Goal: Information Seeking & Learning: Understand process/instructions

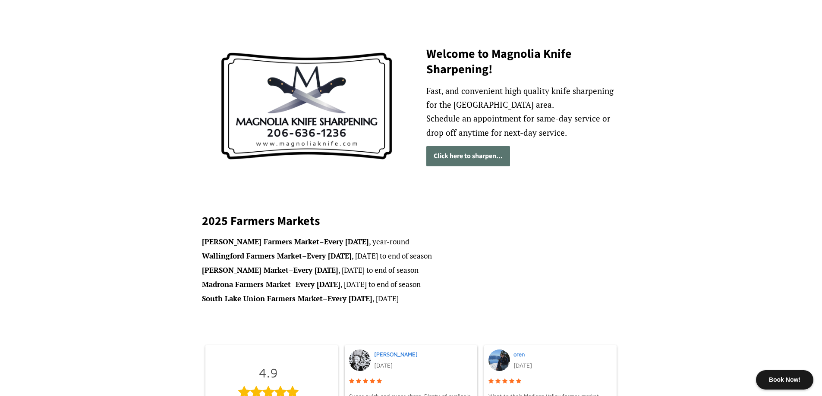
scroll to position [43, 0]
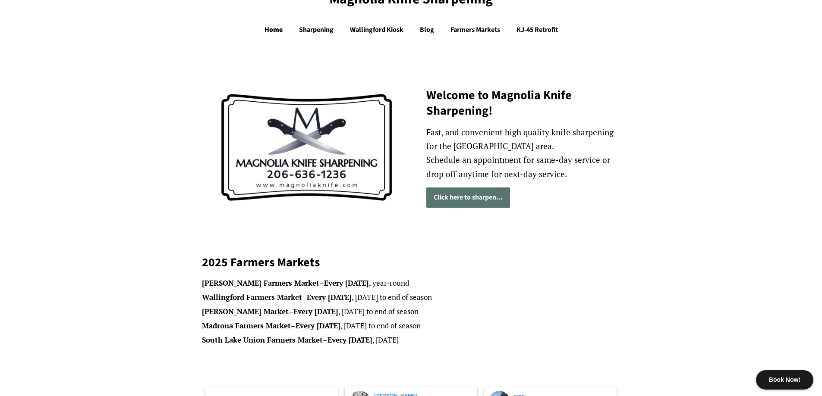
click at [463, 198] on link "Click here to sharpen..." at bounding box center [468, 198] width 84 height 20
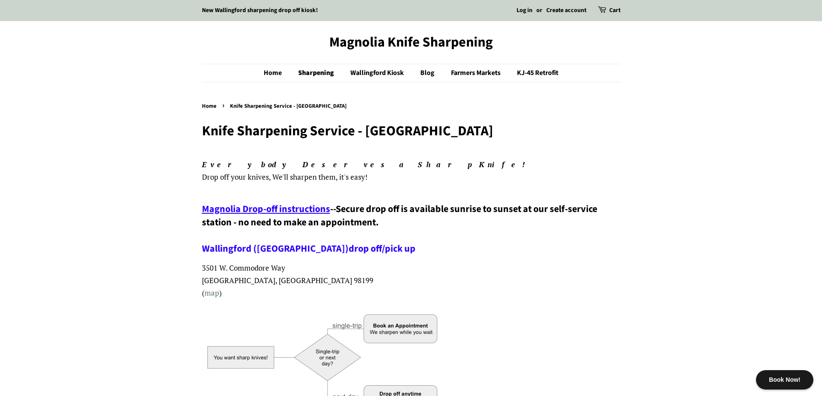
click at [259, 210] on span "Magnolia Drop-off instructions" at bounding box center [266, 209] width 128 height 14
